Goal: Task Accomplishment & Management: Complete application form

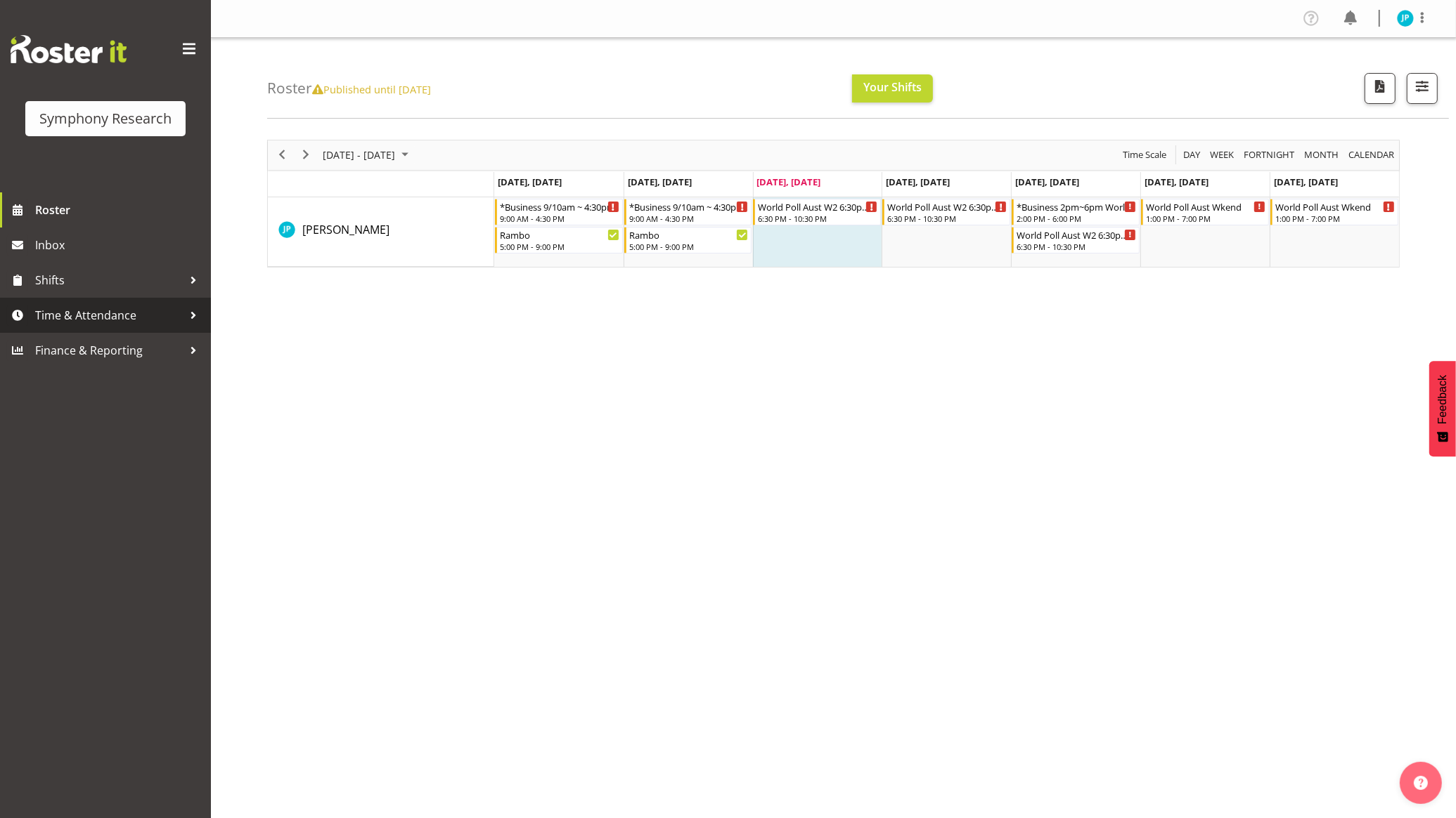
click at [113, 325] on span "Time & Attendance" at bounding box center [109, 315] width 147 height 21
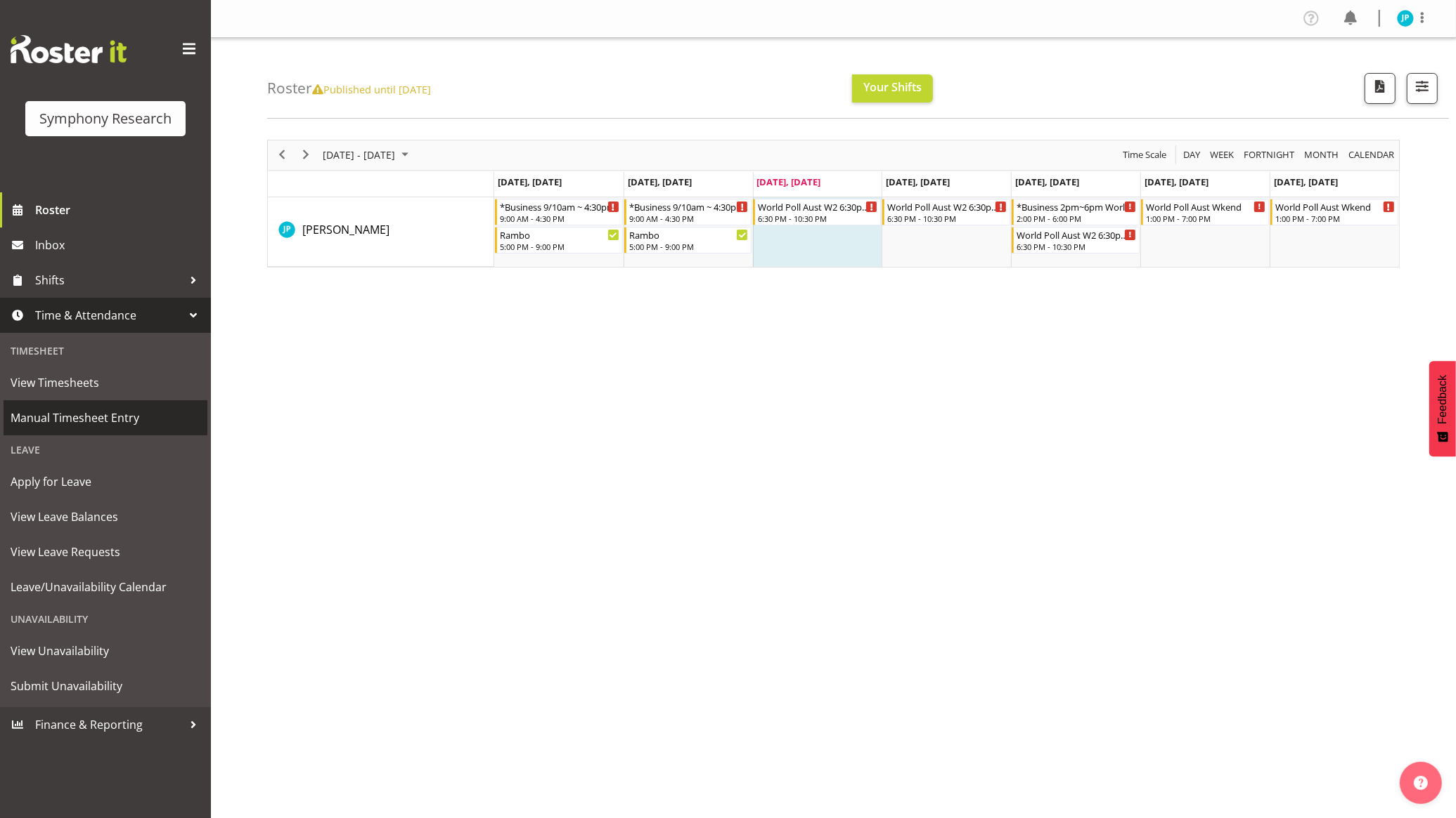
click at [118, 418] on span "Manual Timesheet Entry" at bounding box center [105, 418] width 190 height 21
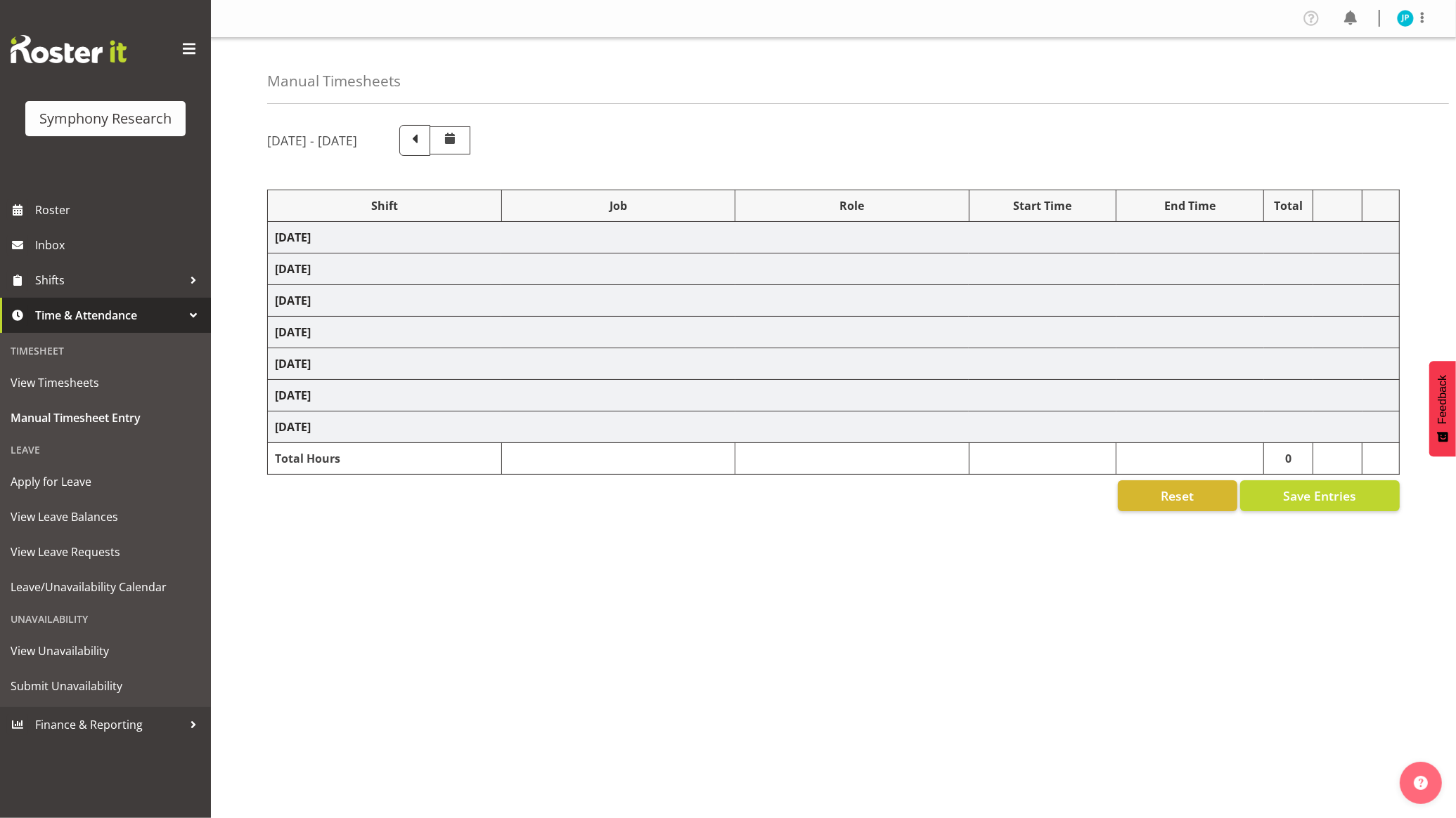
select select "26078"
select select "10732"
select select "47"
select select "26078"
select select "10731"
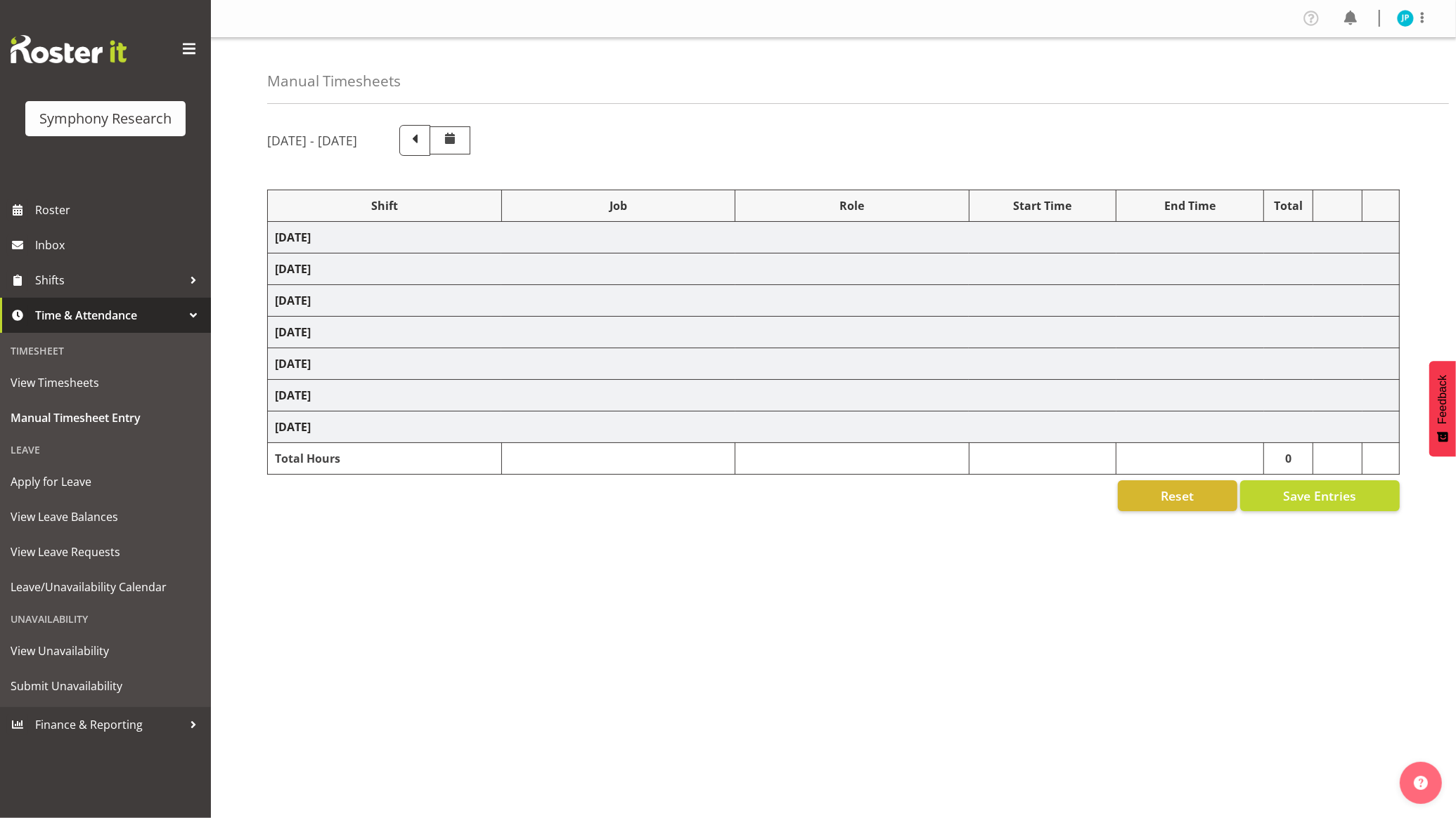
select select "26078"
select select "10732"
select select "47"
select select "26078"
select select "10732"
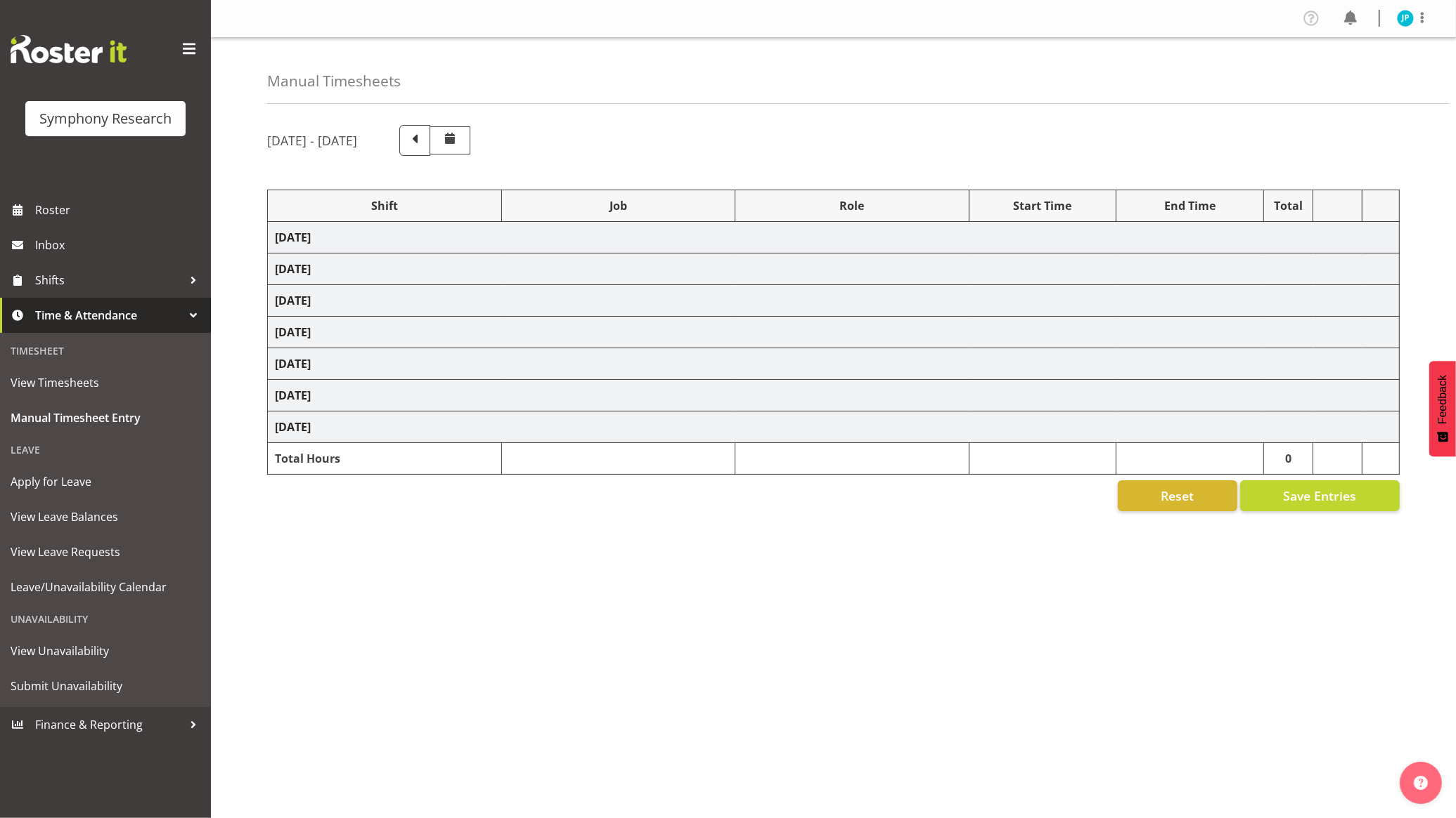
select select "26078"
select select "10732"
select select "47"
select select "26078"
select select "10731"
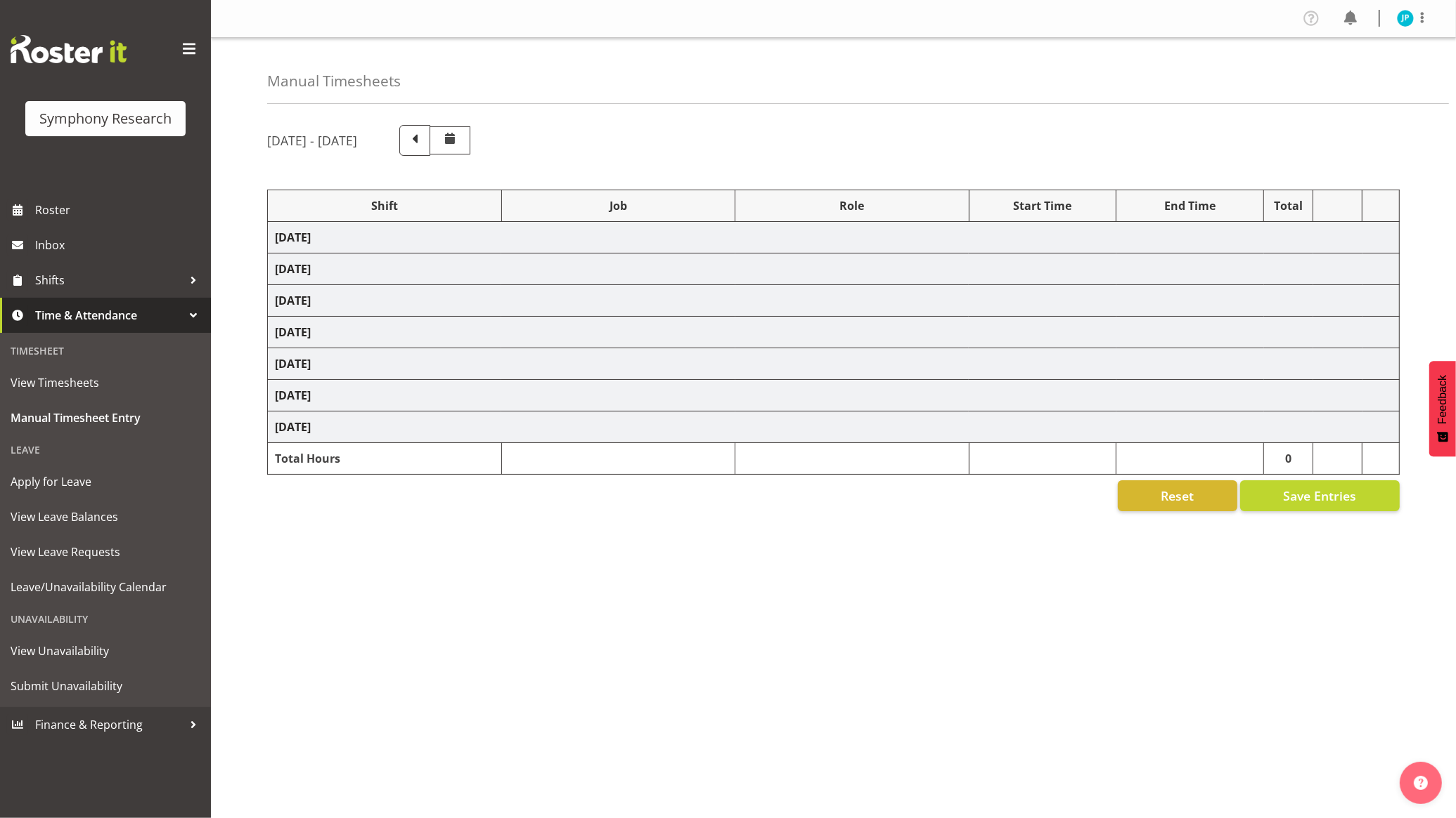
select select "47"
select select "26078"
select select "10499"
select select "47"
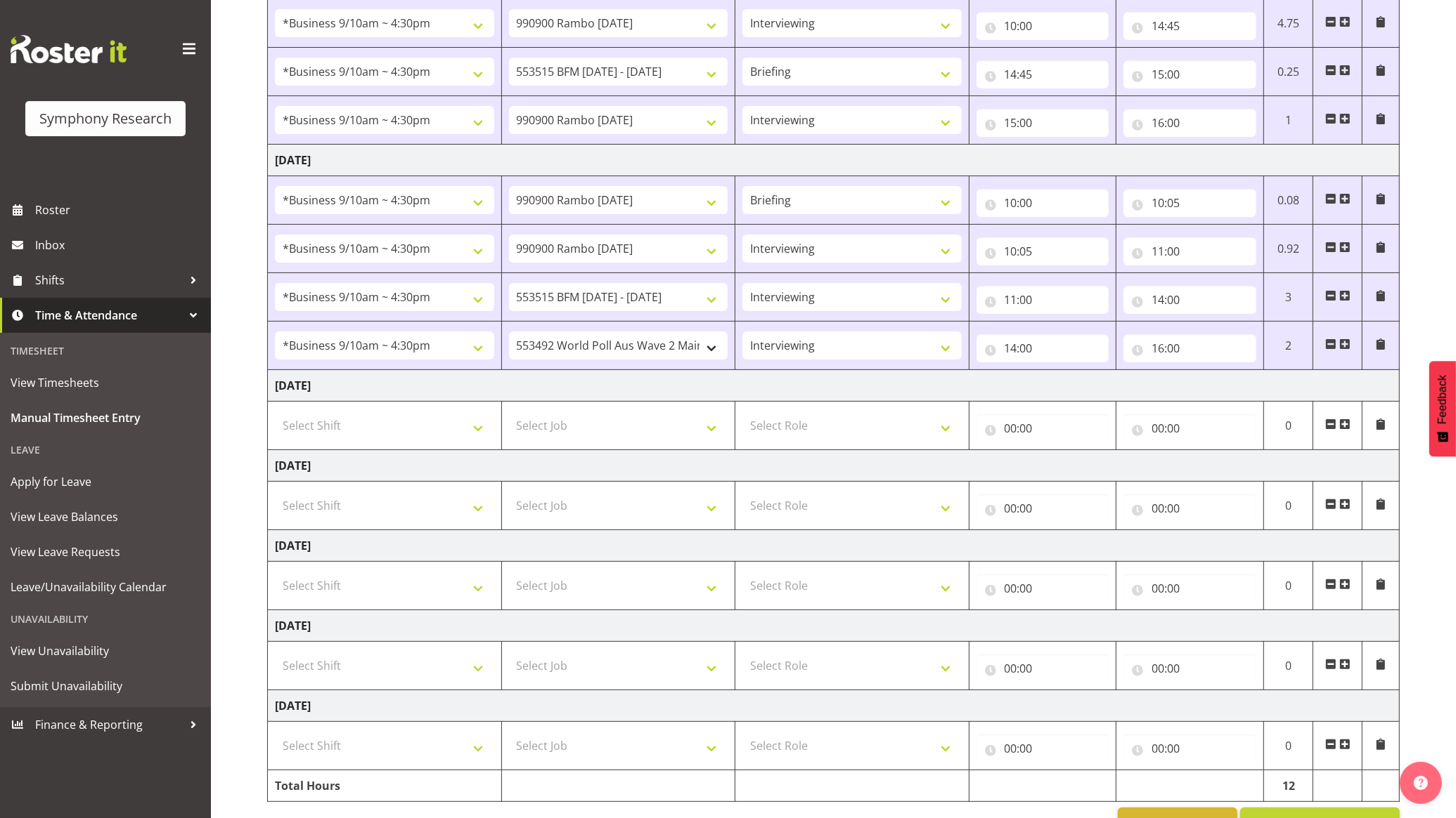
scroll to position [263, 0]
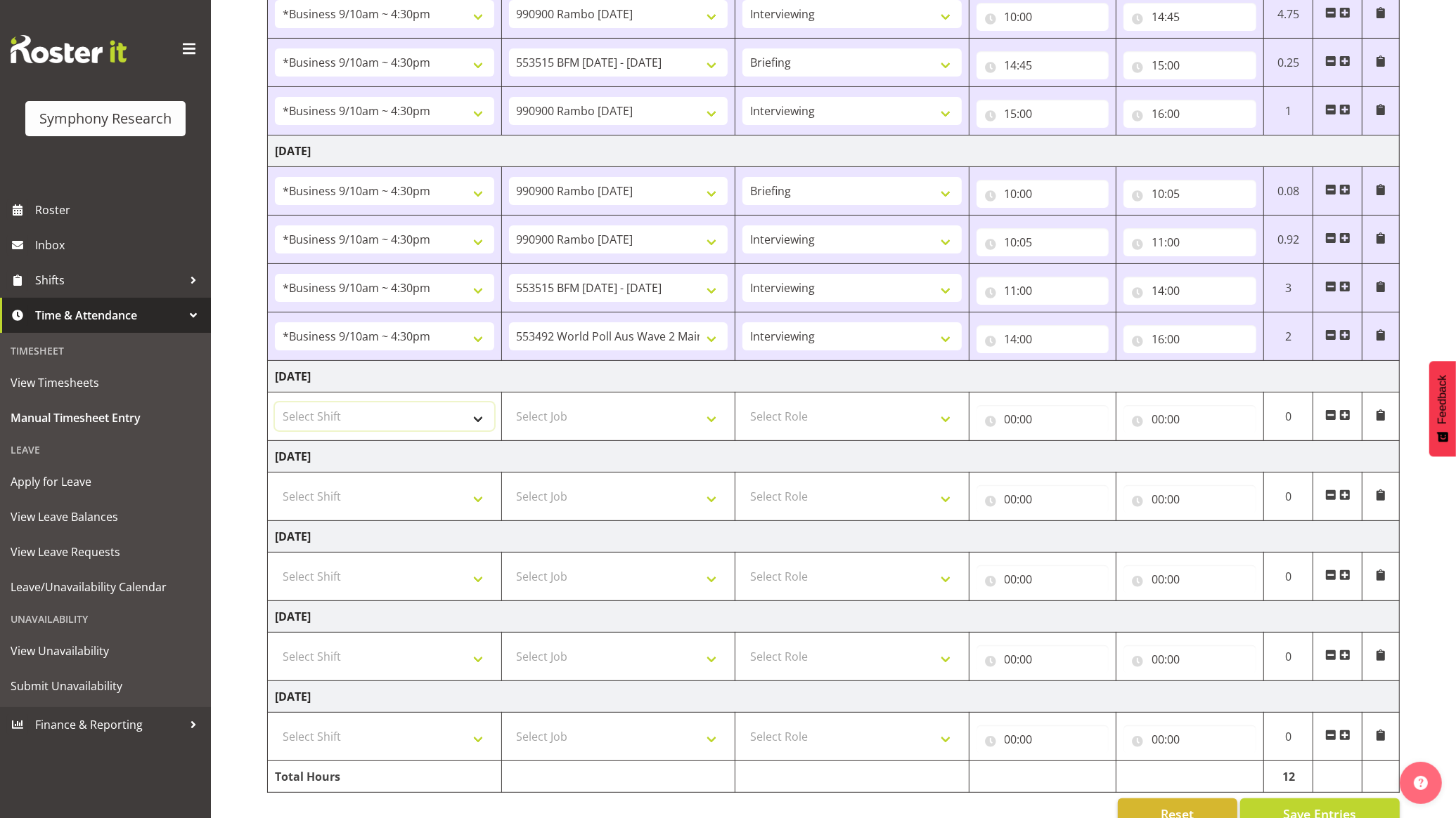
click at [441, 412] on select "Select Shift !!Weekend Residential (Roster IT Shift Label) *Business 9/10am ~ 4…" at bounding box center [384, 416] width 220 height 28
select select "56692"
click at [275, 405] on select "Select Shift !!Weekend Residential (Roster IT Shift Label) *Business 9/10am ~ 4…" at bounding box center [384, 416] width 220 height 28
click at [665, 425] on select "Select Job 550060 IF Admin 553492 World Poll Aus Wave 2 Main 2025 553493 World …" at bounding box center [619, 416] width 220 height 28
select select "10499"
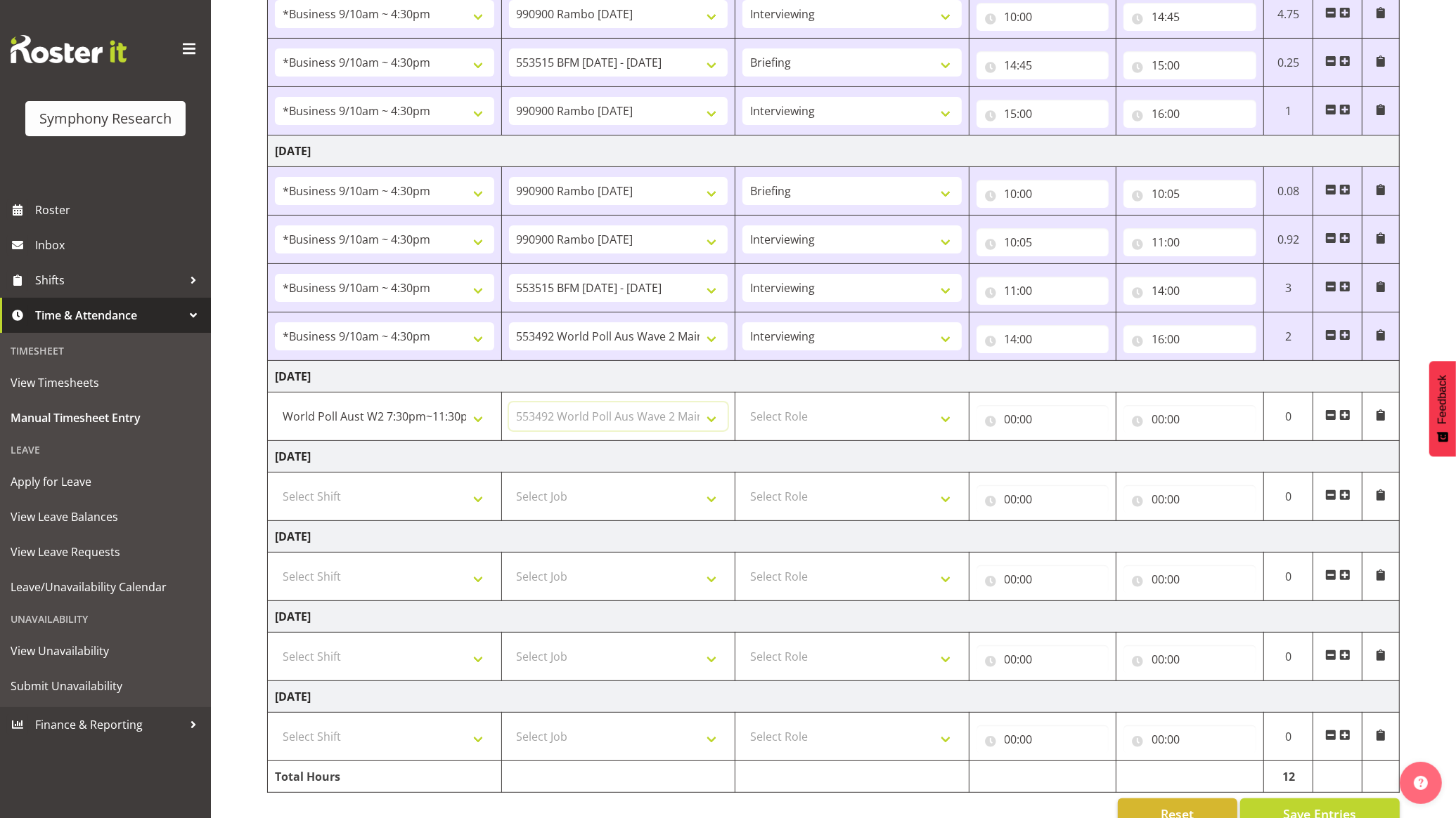
click at [509, 405] on select "Select Job 550060 IF Admin 553492 World Poll Aus Wave 2 Main 2025 553493 World …" at bounding box center [619, 416] width 220 height 28
click at [852, 418] on select "Select Role Briefing Interviewing" at bounding box center [851, 416] width 220 height 28
select select "47"
click at [742, 405] on select "Select Role Briefing Interviewing" at bounding box center [851, 416] width 220 height 28
click at [1024, 414] on input "00:00" at bounding box center [1042, 419] width 133 height 28
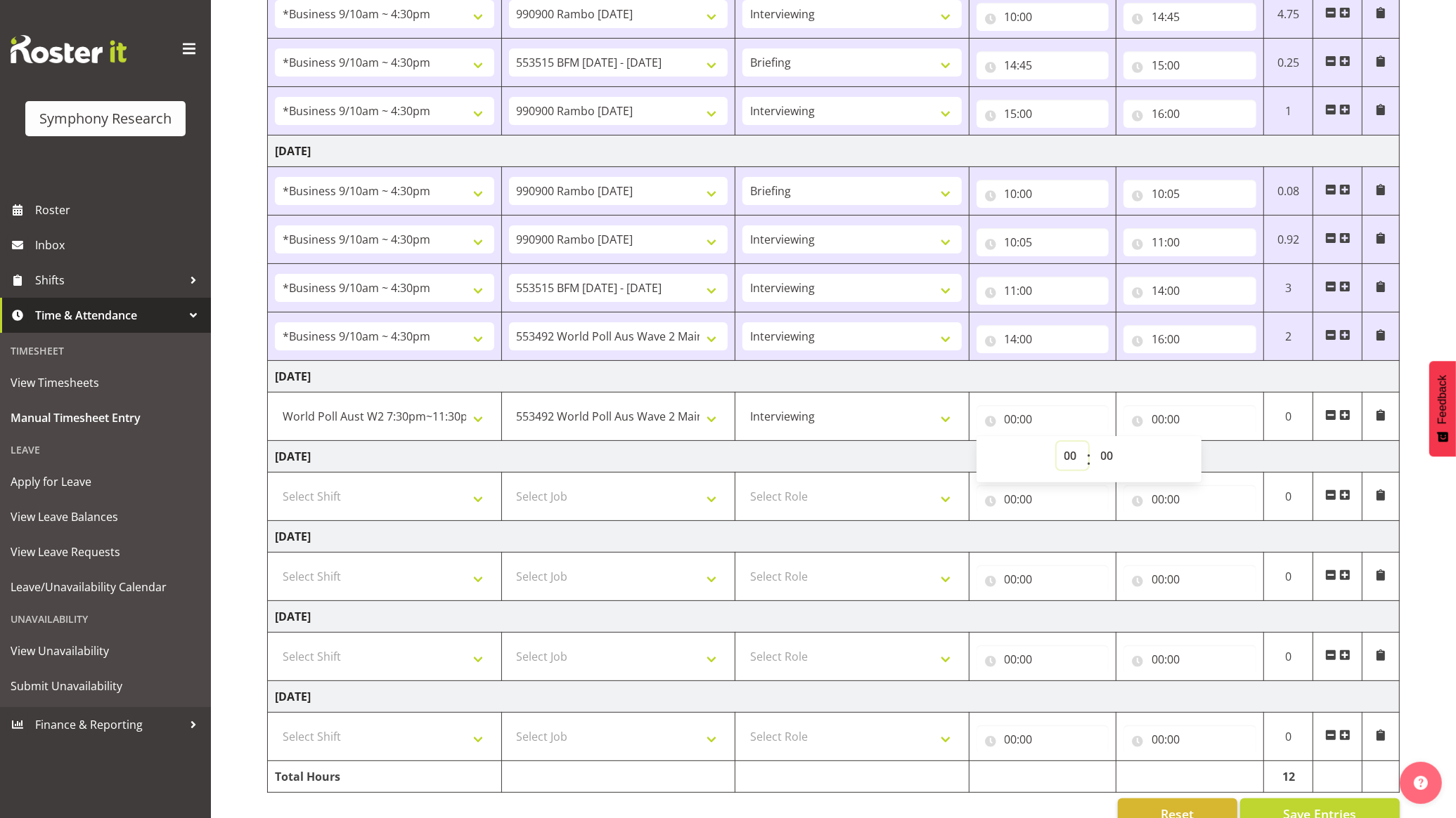
click at [1068, 455] on select "00 01 02 03 04 05 06 07 08 09 10 11 12 13 14 15 16 17 18 19 20 21 22 23" at bounding box center [1072, 455] width 32 height 28
select select "18"
click at [1056, 444] on select "00 01 02 03 04 05 06 07 08 09 10 11 12 13 14 15 16 17 18 19 20 21 22 23" at bounding box center [1072, 455] width 32 height 28
type input "18:00"
click at [1107, 453] on select "00 01 02 03 04 05 06 07 08 09 10 11 12 13 14 15 16 17 18 19 20 21 22 23 24 25 2…" at bounding box center [1109, 455] width 32 height 28
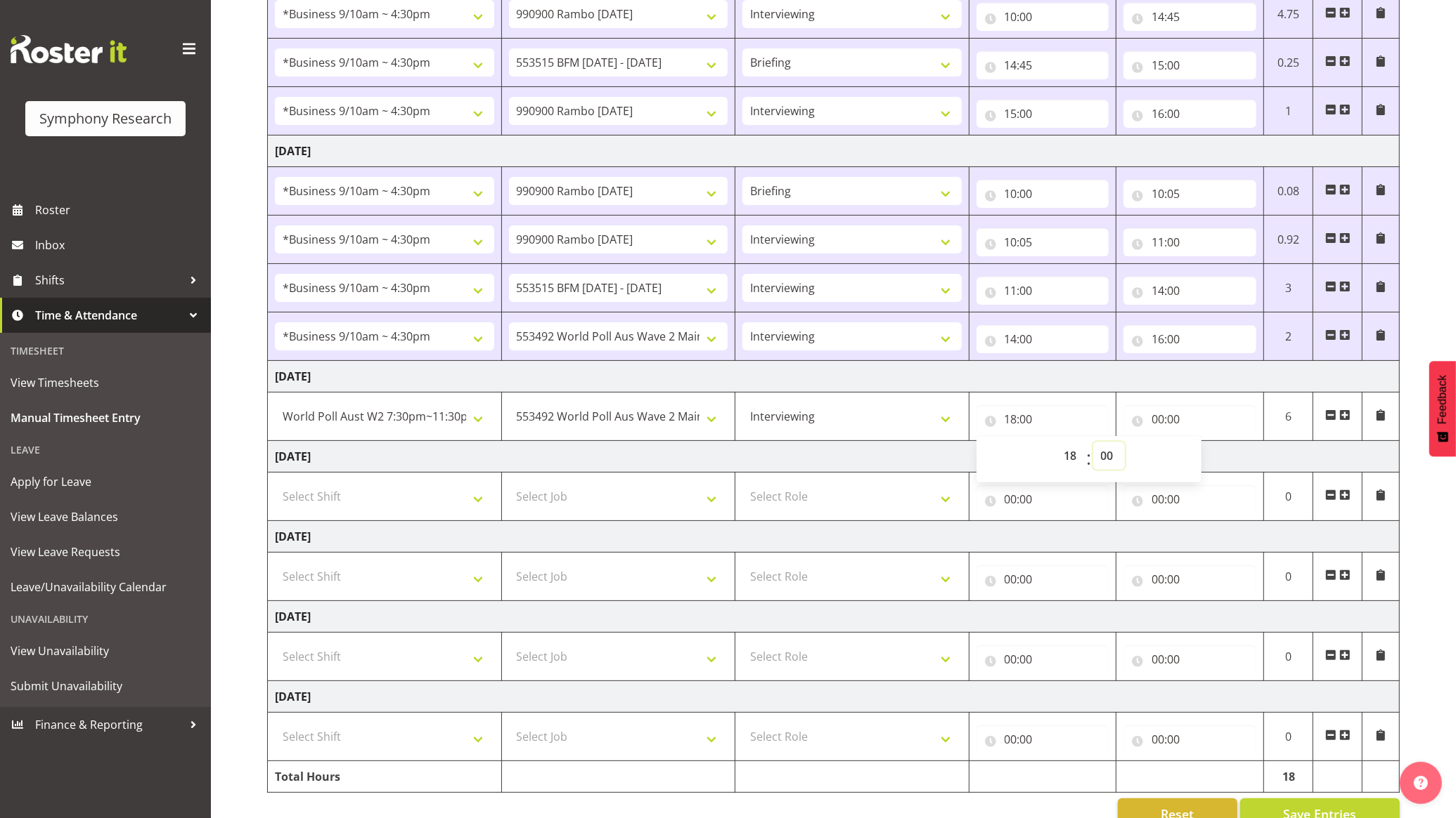
select select "30"
click at [1093, 444] on select "00 01 02 03 04 05 06 07 08 09 10 11 12 13 14 15 16 17 18 19 20 21 22 23 24 25 2…" at bounding box center [1109, 455] width 32 height 28
type input "18:30"
click at [1189, 412] on input "00:00" at bounding box center [1190, 419] width 133 height 28
click at [1215, 461] on select "00 01 02 03 04 05 06 07 08 09 10 11 12 13 14 15 16 17 18 19 20 21 22 23" at bounding box center [1219, 455] width 32 height 28
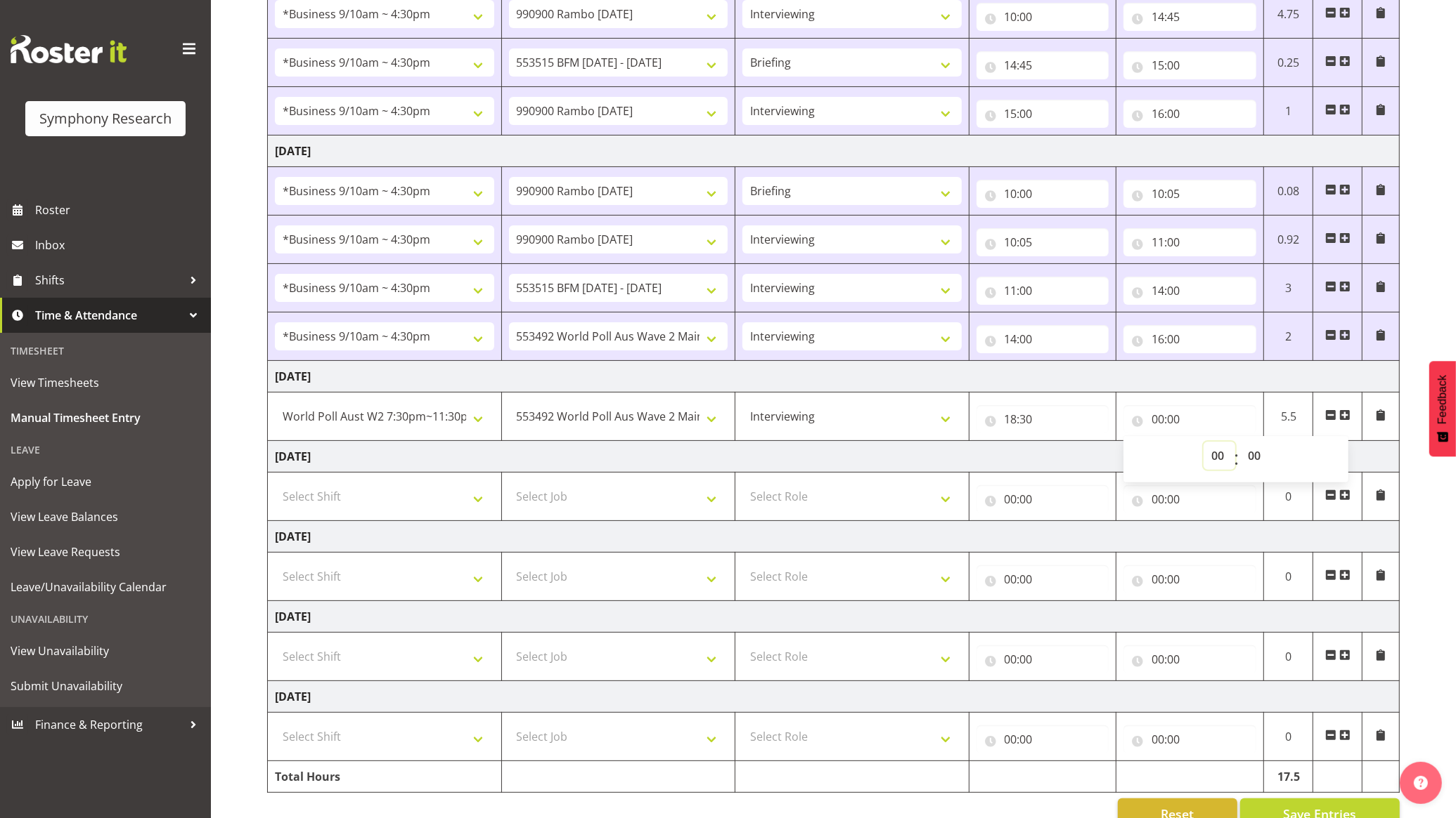
select select "22"
click at [1204, 444] on select "00 01 02 03 04 05 06 07 08 09 10 11 12 13 14 15 16 17 18 19 20 21 22 23" at bounding box center [1219, 455] width 32 height 28
type input "22:00"
click at [1083, 465] on td "[DATE]" at bounding box center [833, 456] width 1131 height 32
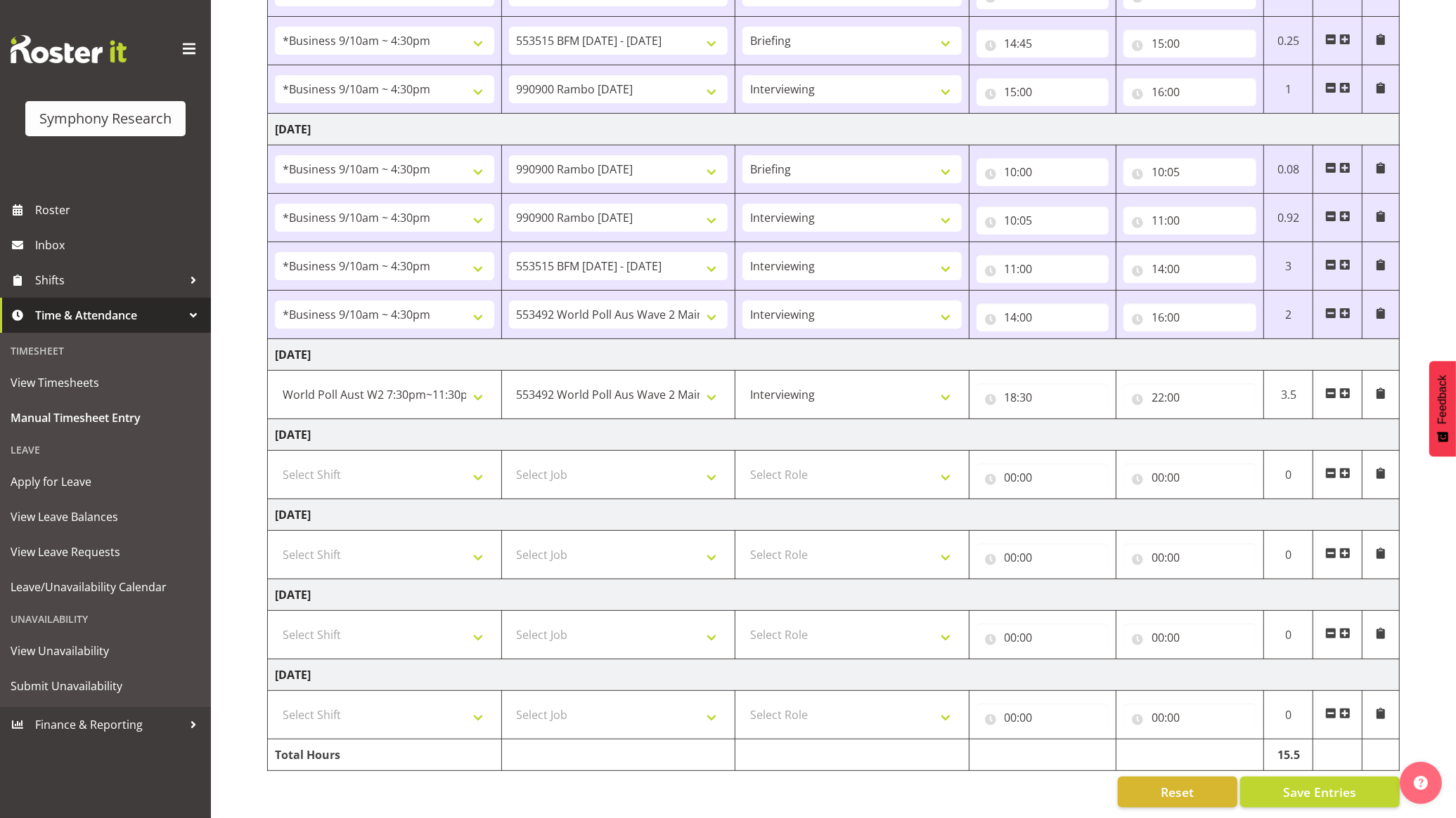
scroll to position [303, 0]
click at [1288, 784] on span "Save Entries" at bounding box center [1319, 792] width 73 height 18
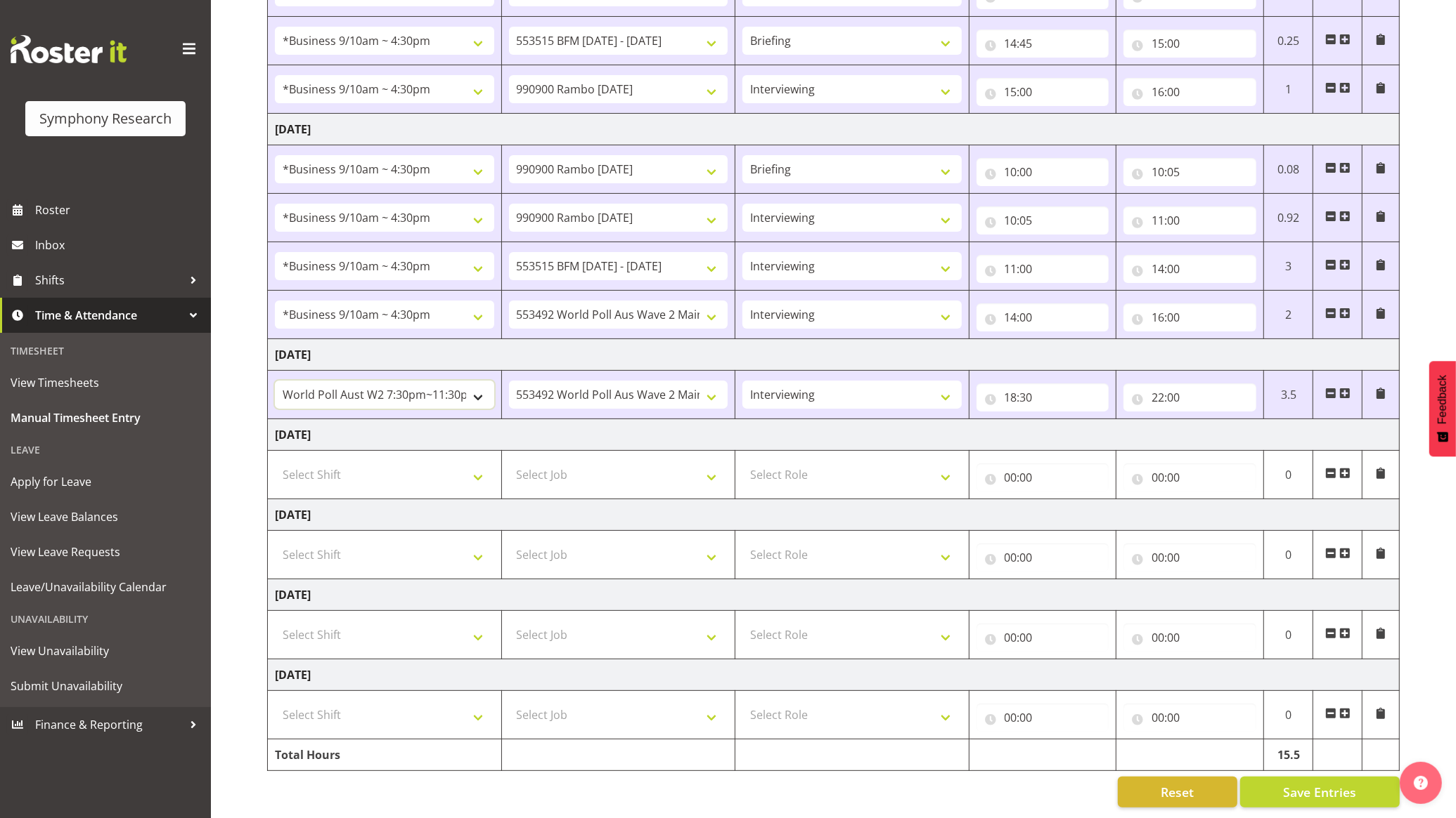
click at [457, 381] on select "!!Weekend Residential (Roster IT Shift Label) *Business 9/10am ~ 4:30pm *Busine…" at bounding box center [384, 394] width 220 height 28
click at [1408, 457] on div "[DATE] - [DATE] Shift Job Role Start Time End Time Total [DATE] !!Weekend Resid…" at bounding box center [862, 324] width 1189 height 989
click at [1291, 784] on span "Save Entries" at bounding box center [1319, 792] width 73 height 18
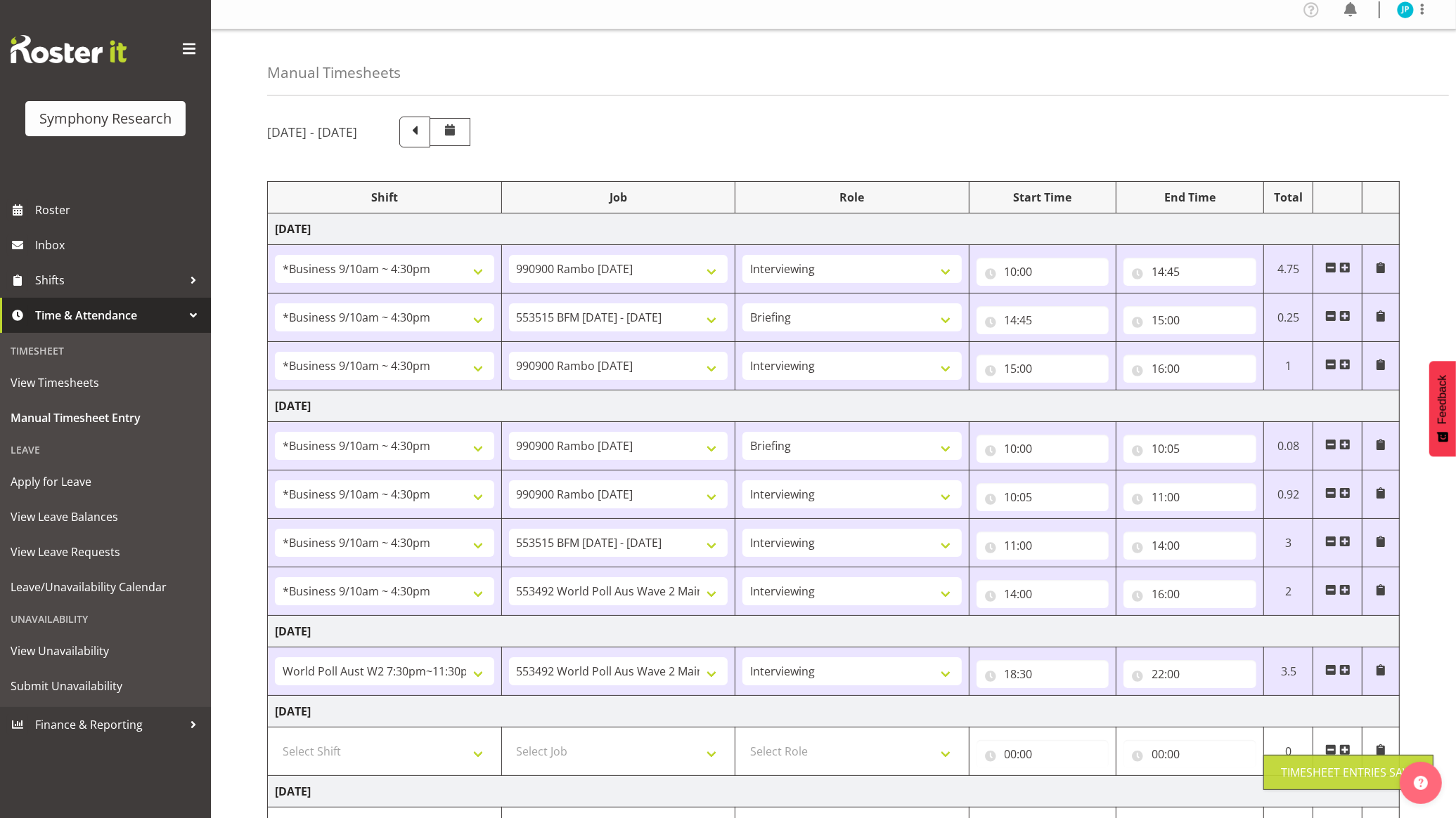
scroll to position [0, 0]
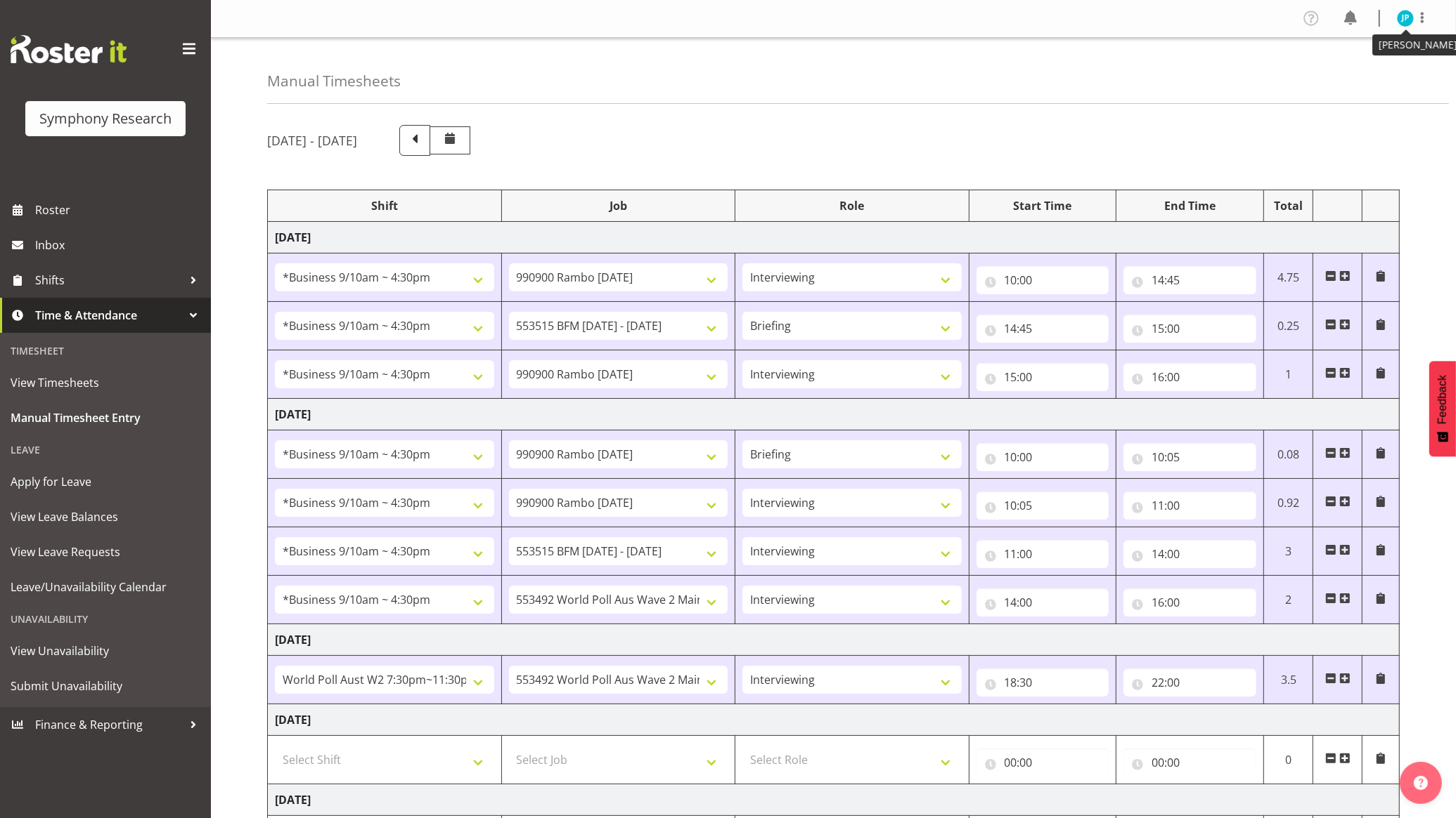
click at [1403, 10] on img at bounding box center [1405, 18] width 17 height 17
click at [1355, 71] on link "Log Out" at bounding box center [1363, 73] width 135 height 25
